Goal: Navigation & Orientation: Find specific page/section

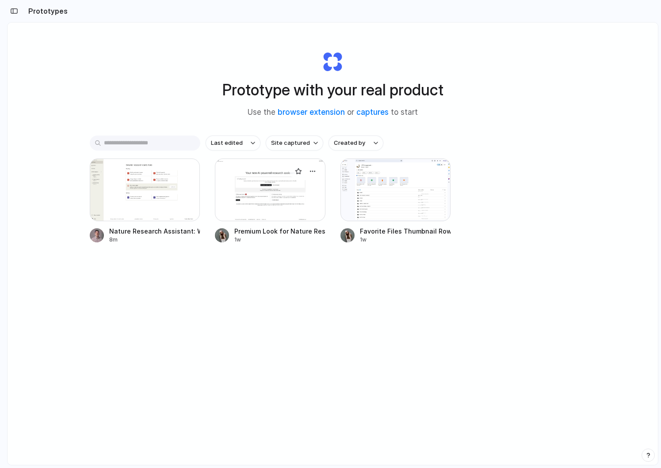
click at [299, 233] on div "Premium Look for Nature Research Assistant" at bounding box center [279, 231] width 91 height 9
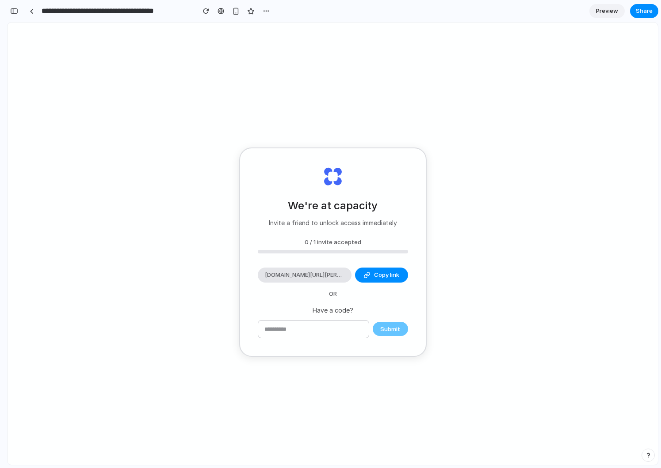
scroll to position [62, 0]
click at [30, 12] on div at bounding box center [32, 11] width 4 height 5
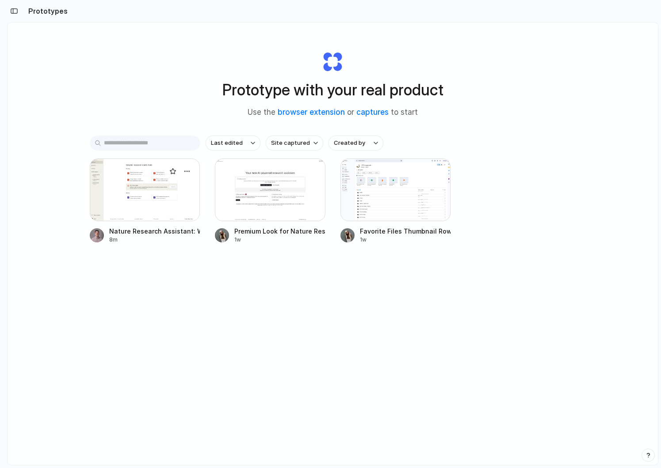
click at [148, 210] on div at bounding box center [145, 190] width 110 height 63
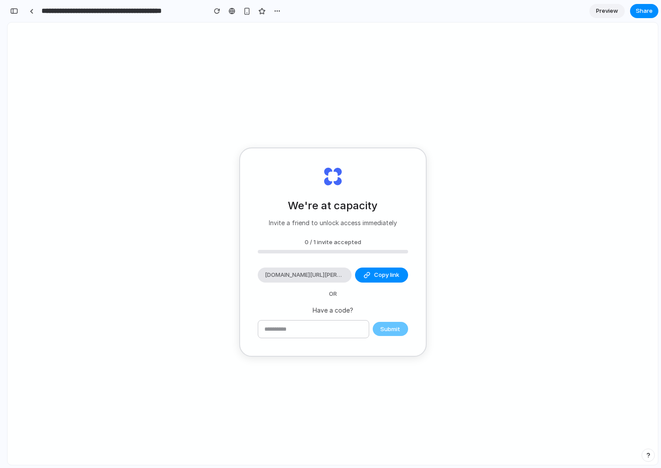
scroll to position [117, 0]
click at [29, 5] on link at bounding box center [31, 10] width 13 height 13
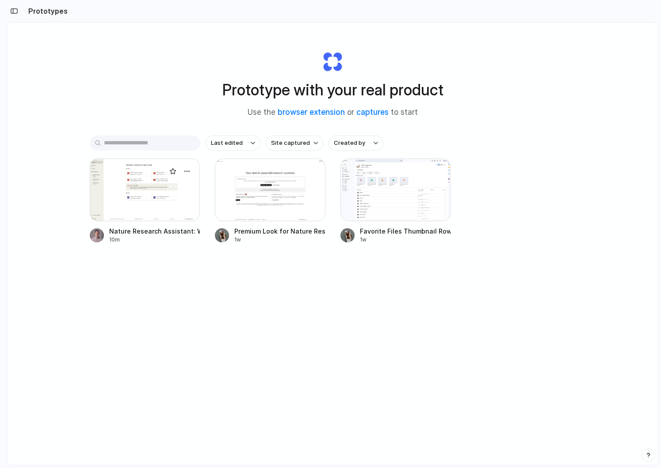
click at [154, 194] on div at bounding box center [145, 190] width 110 height 63
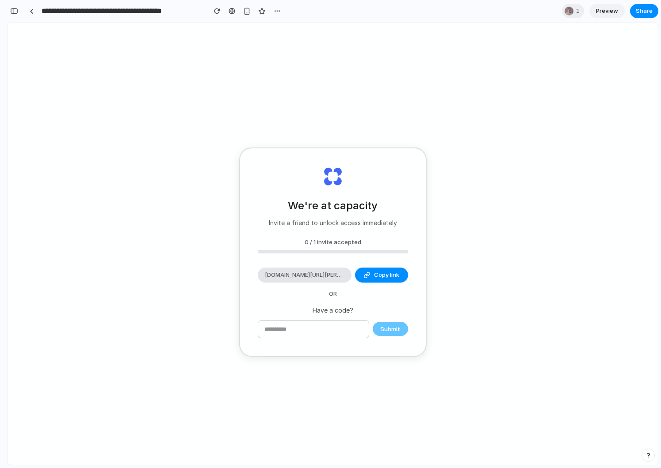
scroll to position [117, 0]
click at [34, 10] on link at bounding box center [31, 10] width 13 height 13
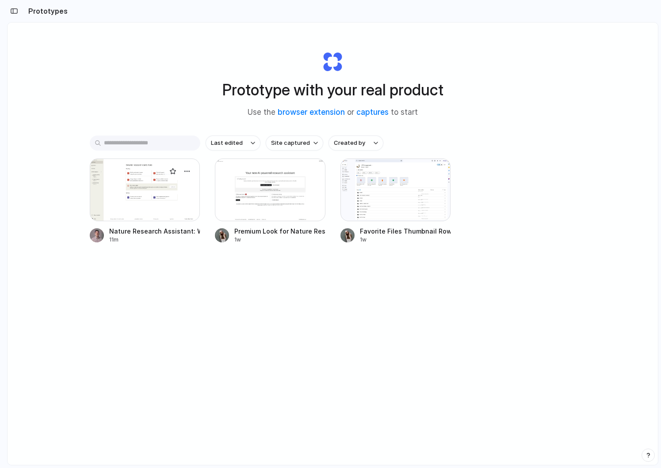
click at [119, 191] on div at bounding box center [145, 190] width 110 height 63
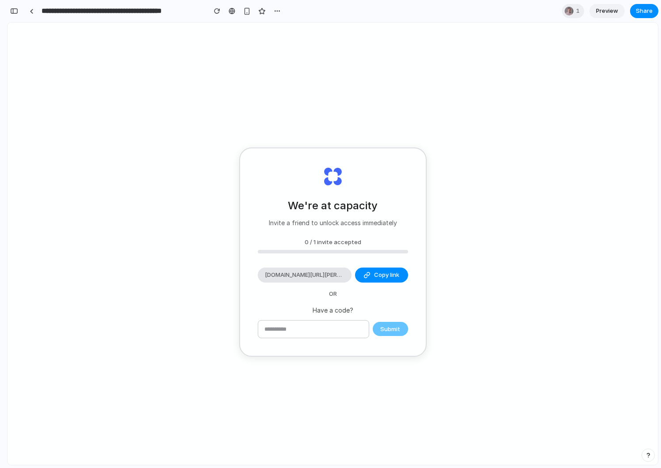
scroll to position [117, 0]
click at [13, 8] on div "button" at bounding box center [14, 11] width 8 height 6
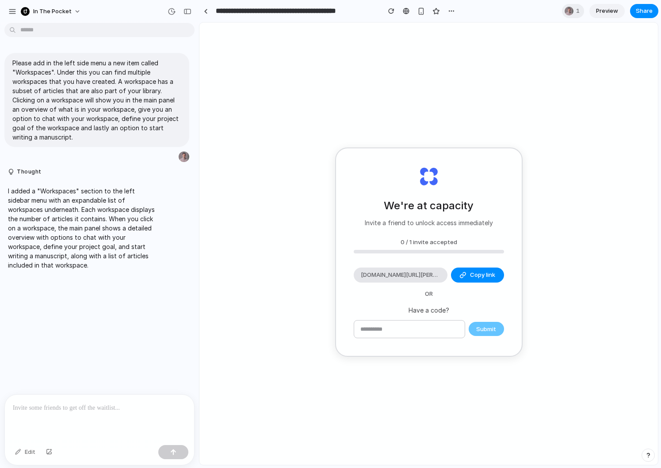
scroll to position [0, 0]
click at [206, 11] on div at bounding box center [206, 11] width 4 height 5
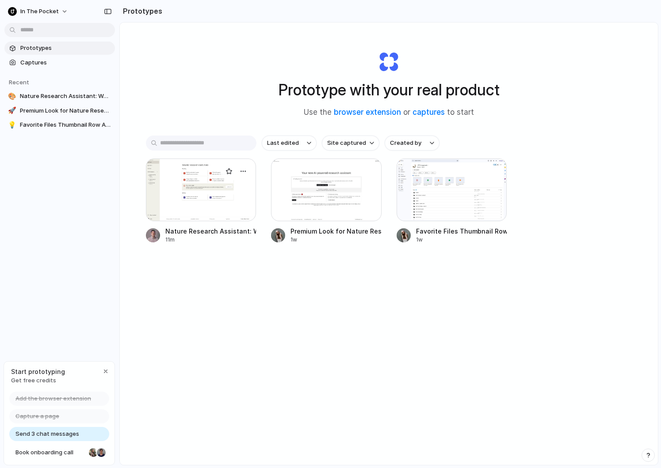
click at [206, 204] on div at bounding box center [201, 190] width 110 height 63
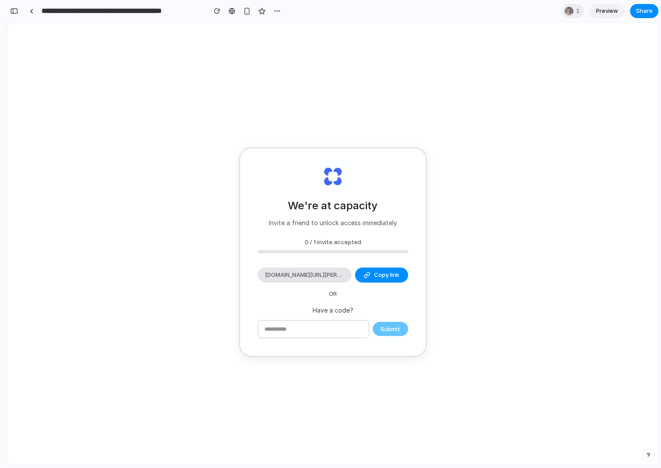
scroll to position [117, 0]
drag, startPoint x: 314, startPoint y: 167, endPoint x: 408, endPoint y: 271, distance: 140.2
click at [409, 270] on div "We're at capacity Invite a friend to unlock access immediately 0 / 1 invite acc…" at bounding box center [333, 252] width 186 height 208
